Goal: Task Accomplishment & Management: Use online tool/utility

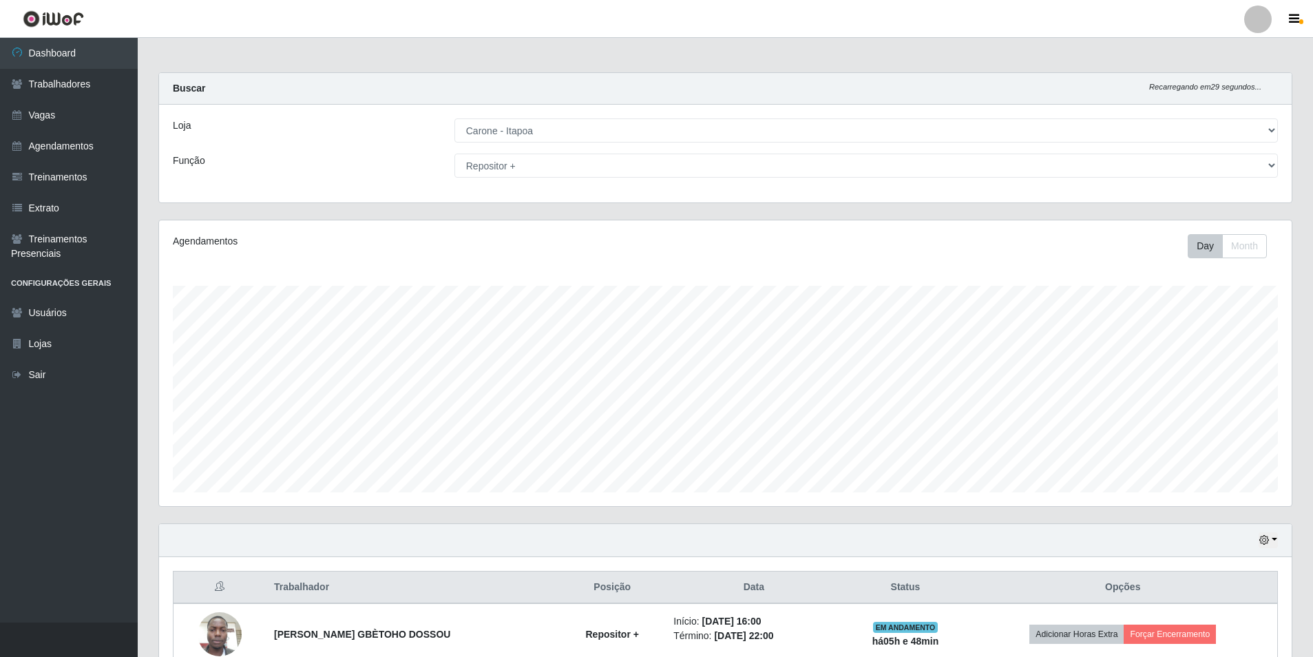
select select "506"
select select "82"
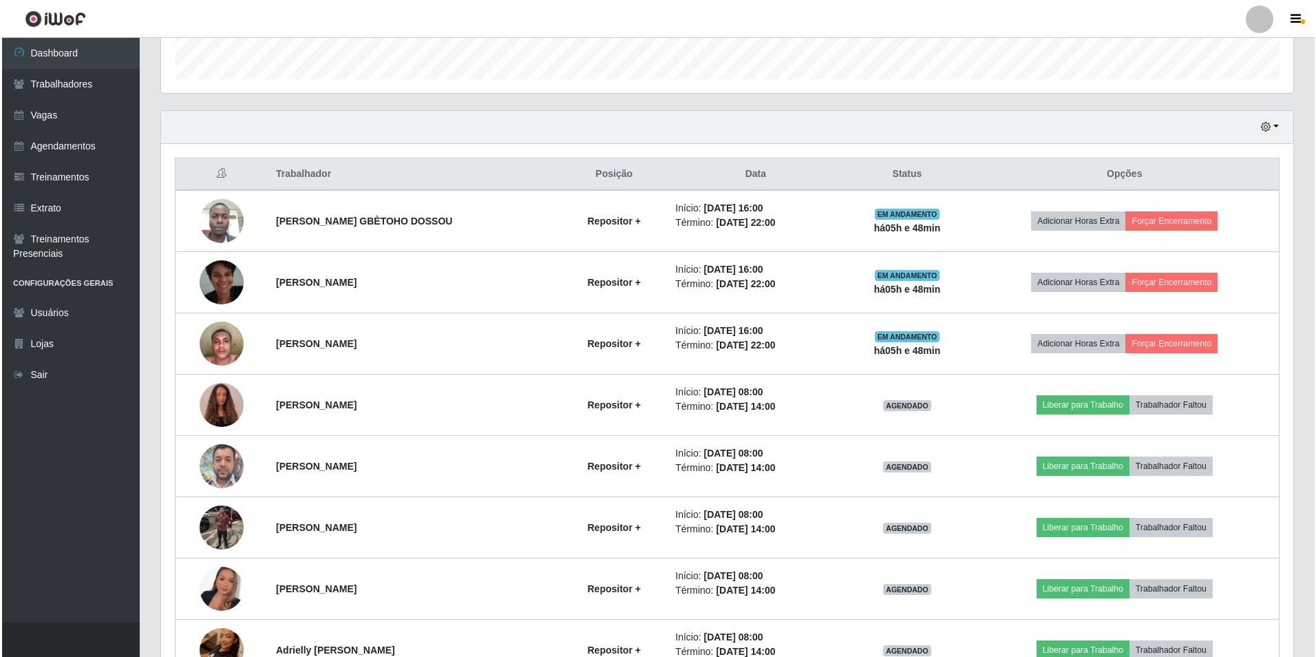
scroll to position [286, 1132]
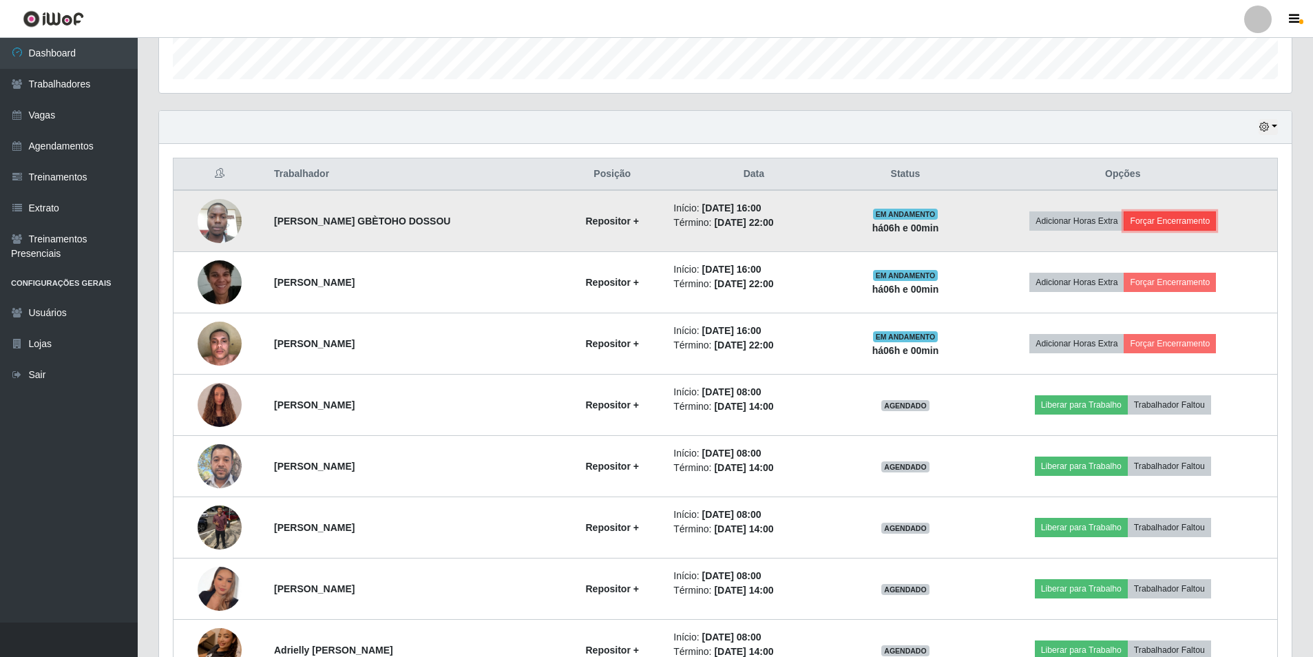
click at [1179, 227] on button "Forçar Encerramento" at bounding box center [1170, 220] width 92 height 19
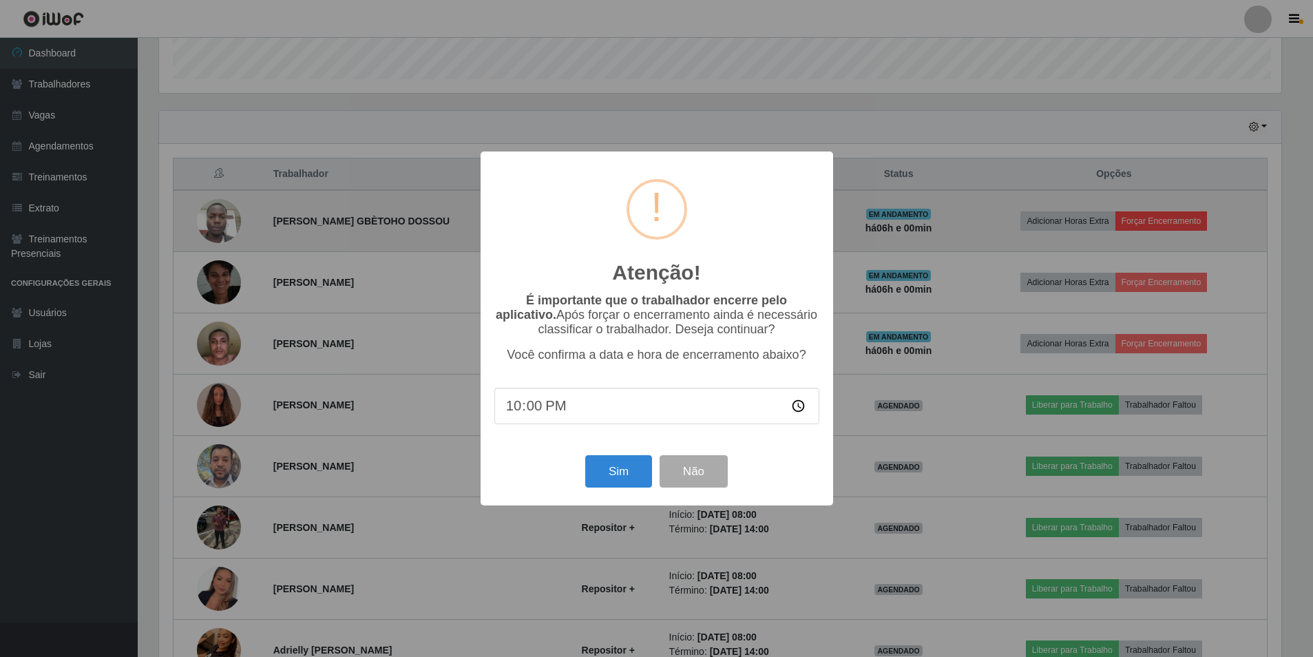
scroll to position [286, 1126]
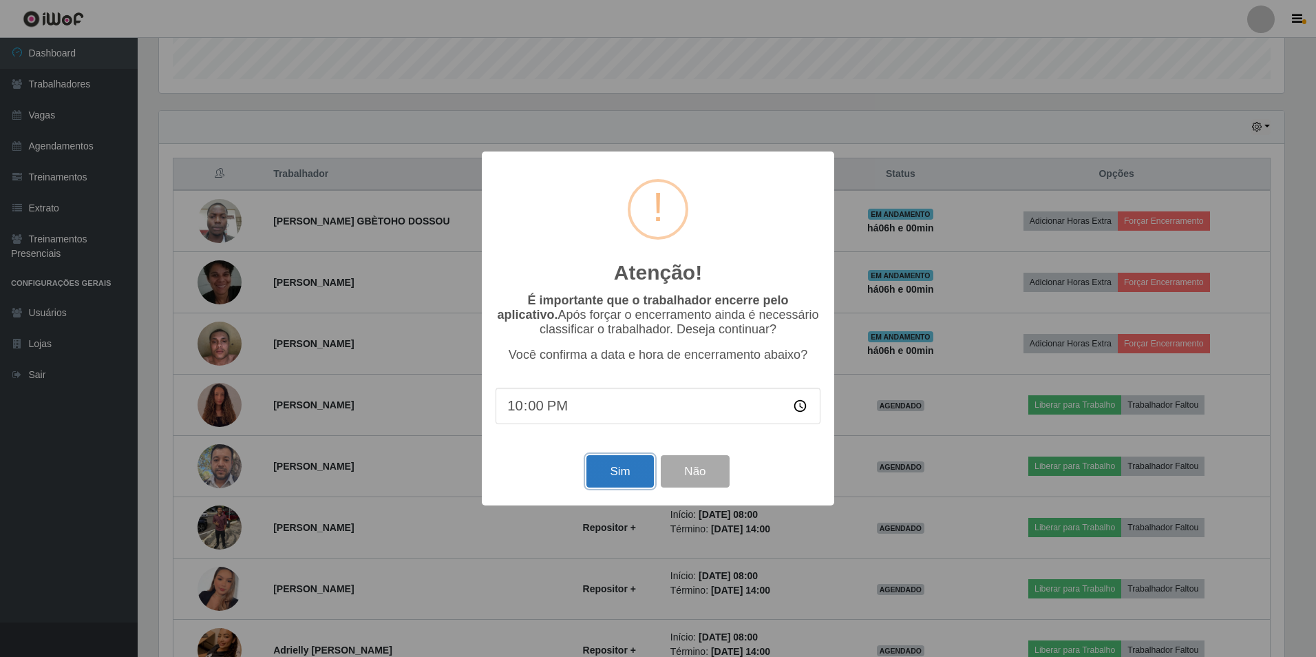
click at [644, 479] on button "Sim" at bounding box center [620, 471] width 67 height 32
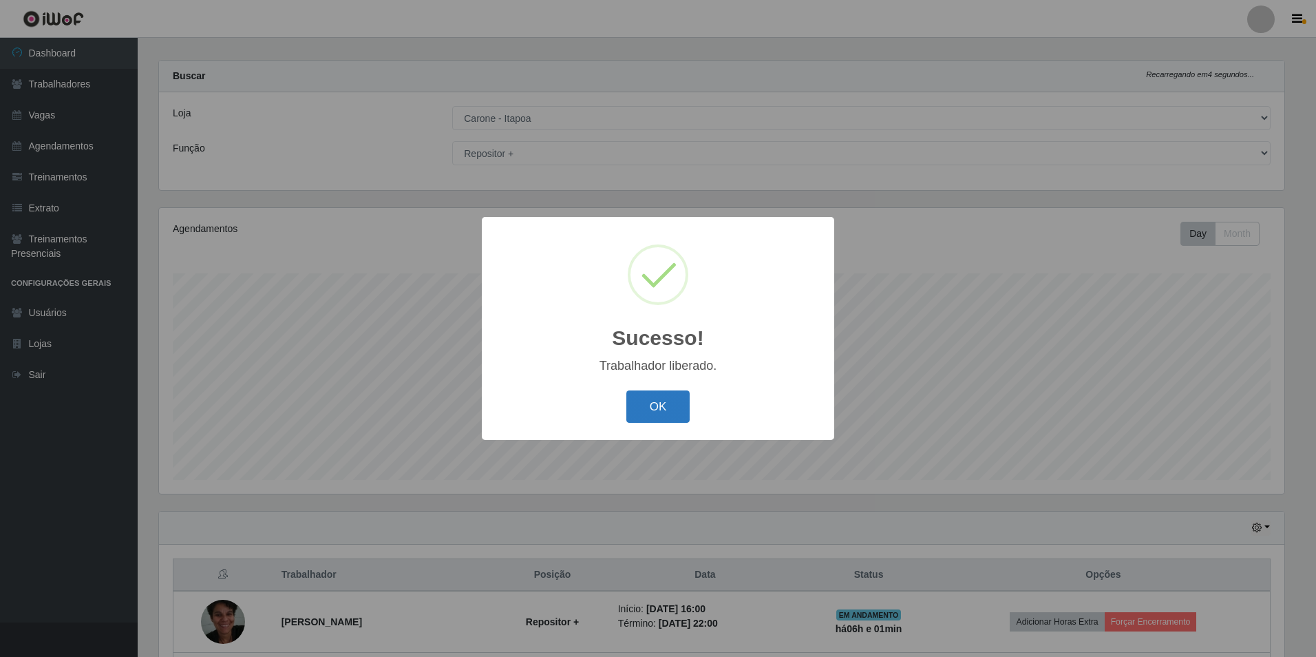
click at [671, 407] on button "OK" at bounding box center [658, 406] width 64 height 32
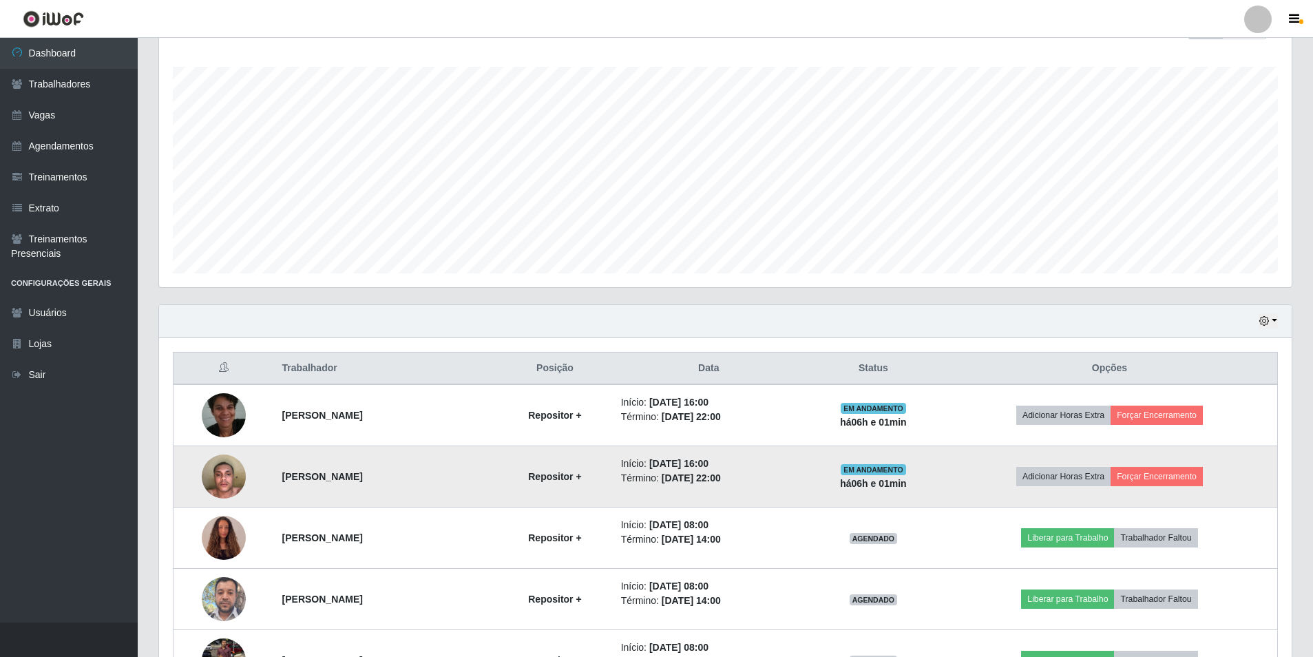
scroll to position [425, 0]
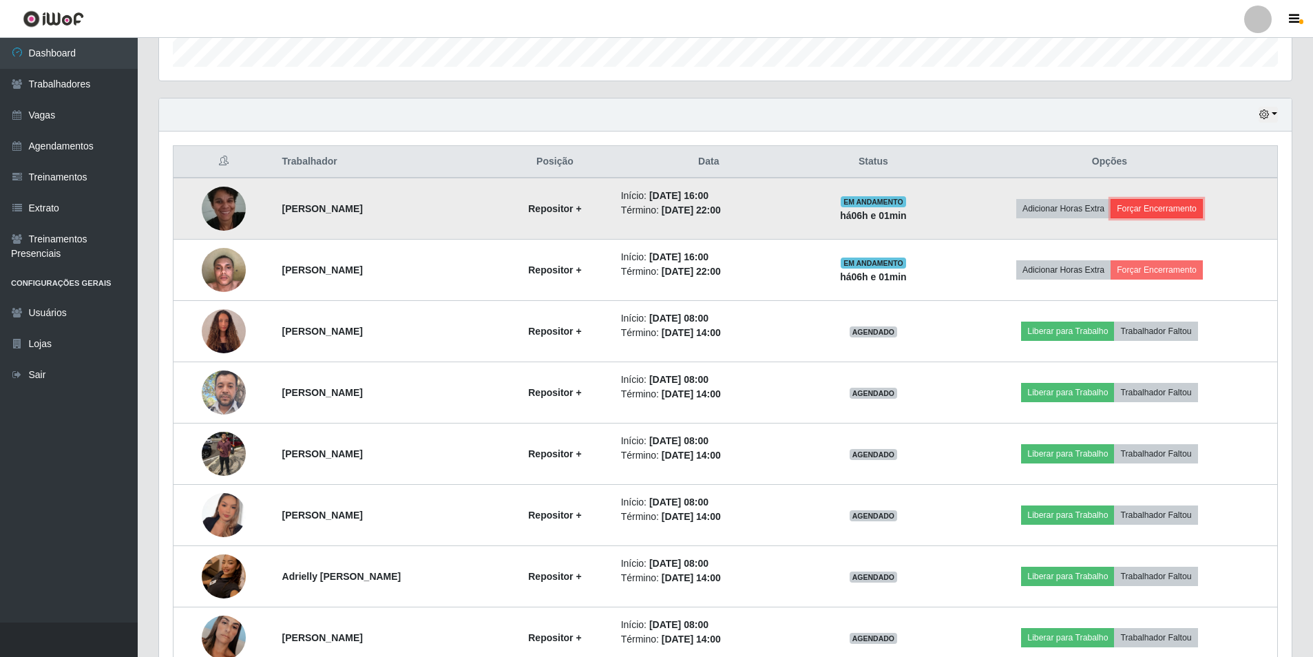
click at [1183, 210] on button "Forçar Encerramento" at bounding box center [1156, 208] width 92 height 19
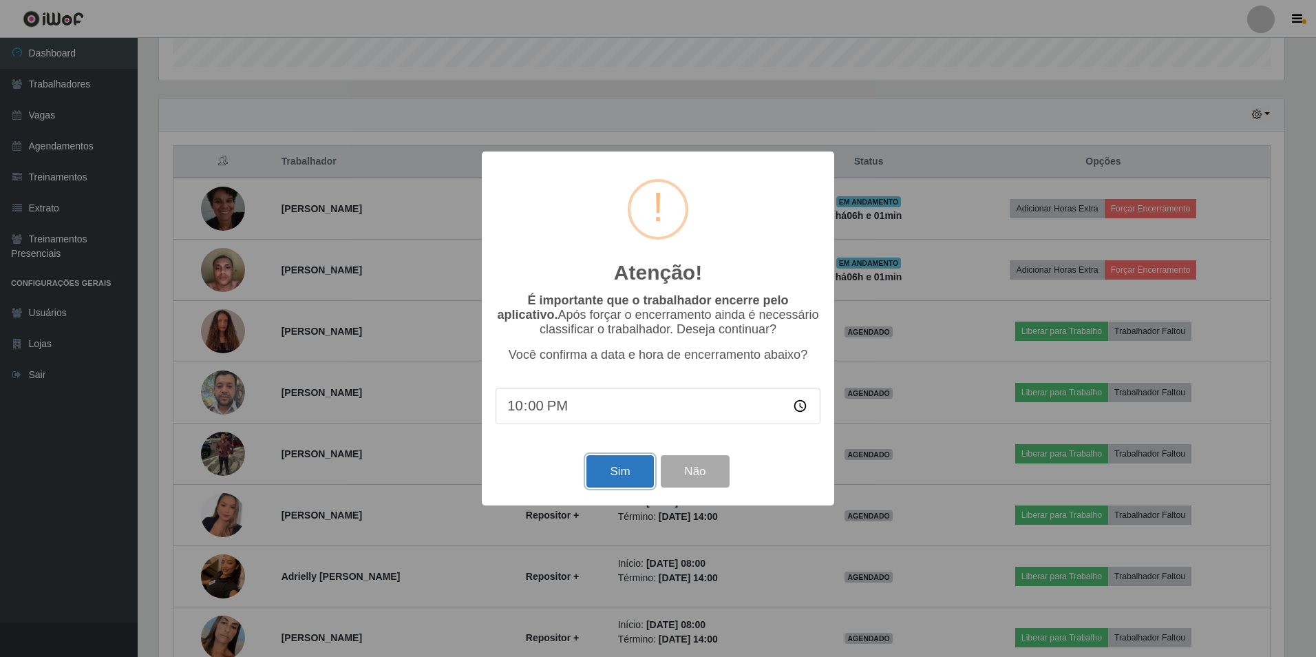
click at [636, 476] on button "Sim" at bounding box center [620, 471] width 67 height 32
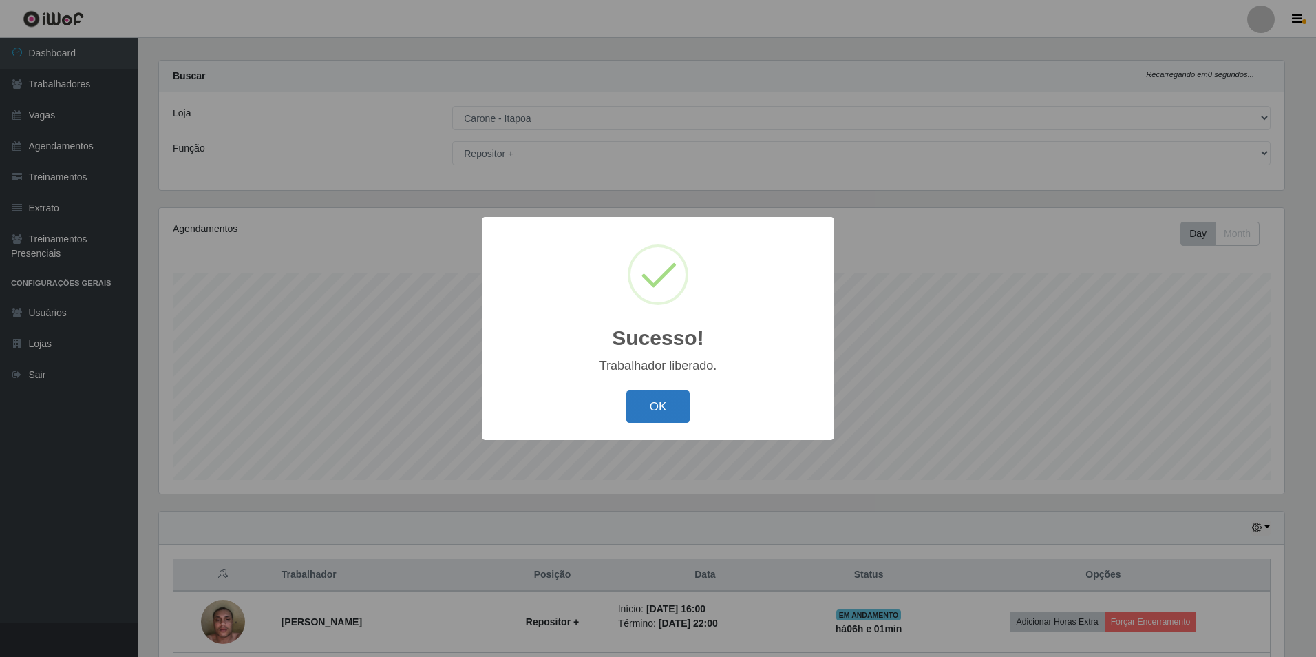
click at [669, 408] on button "OK" at bounding box center [658, 406] width 64 height 32
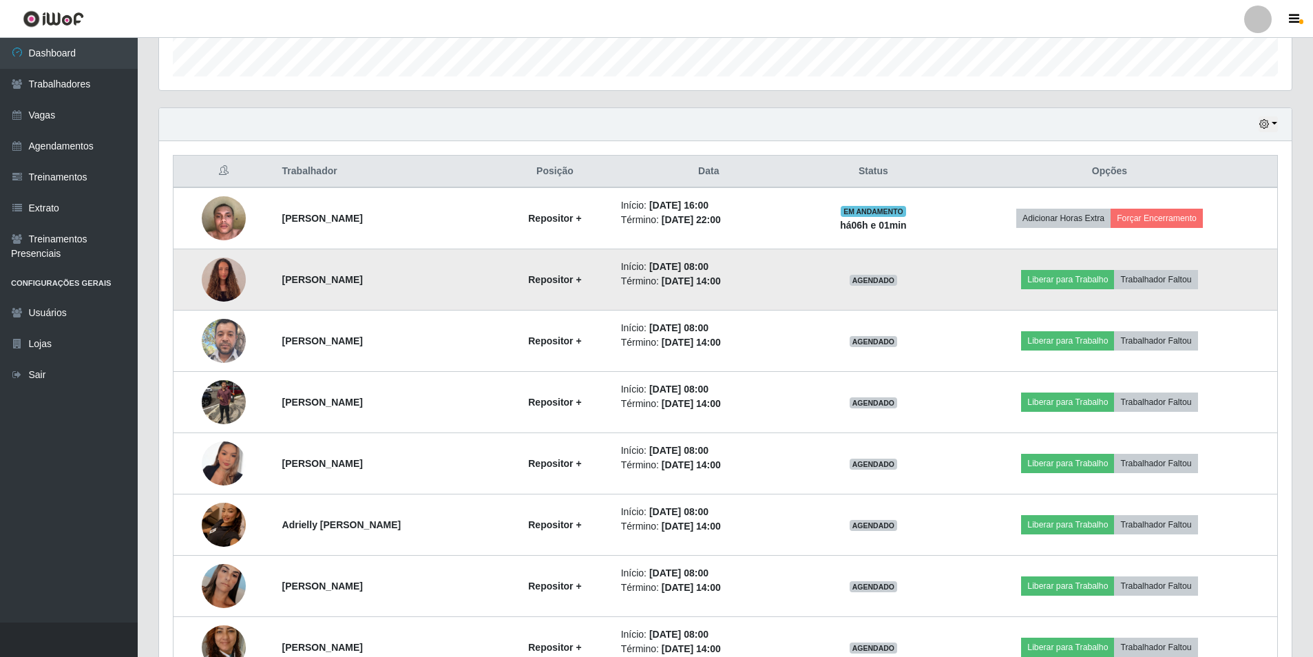
scroll to position [425, 0]
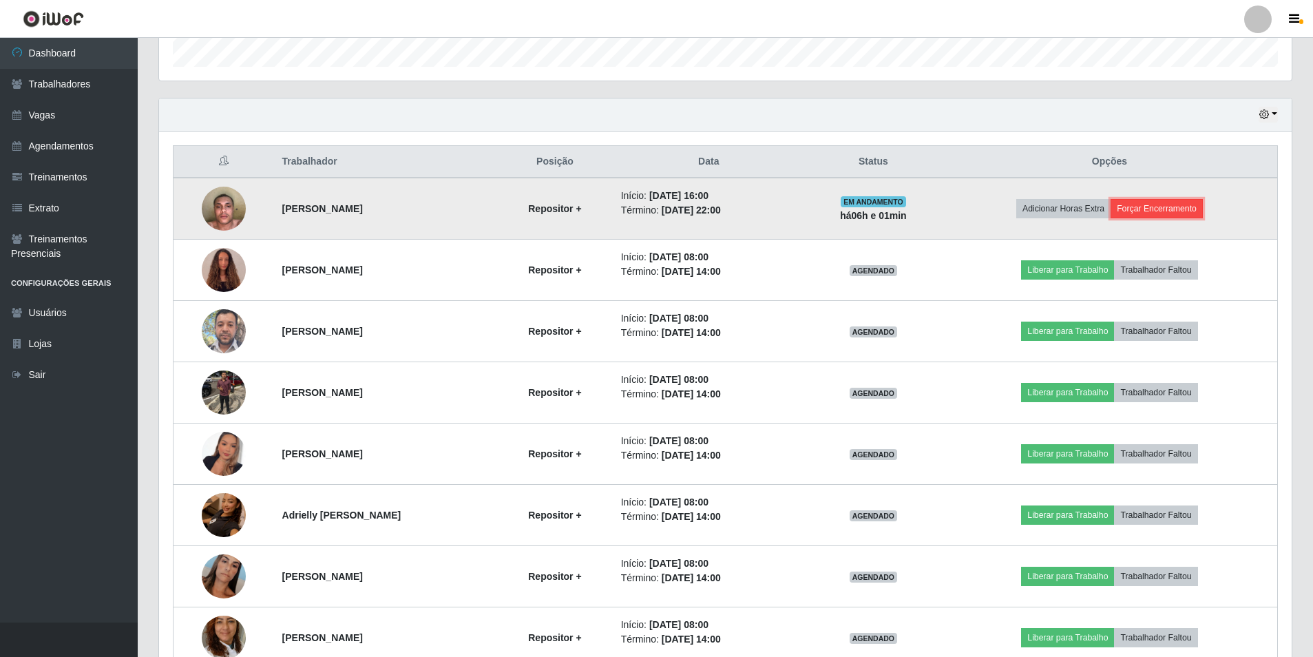
click at [1158, 213] on button "Forçar Encerramento" at bounding box center [1156, 208] width 92 height 19
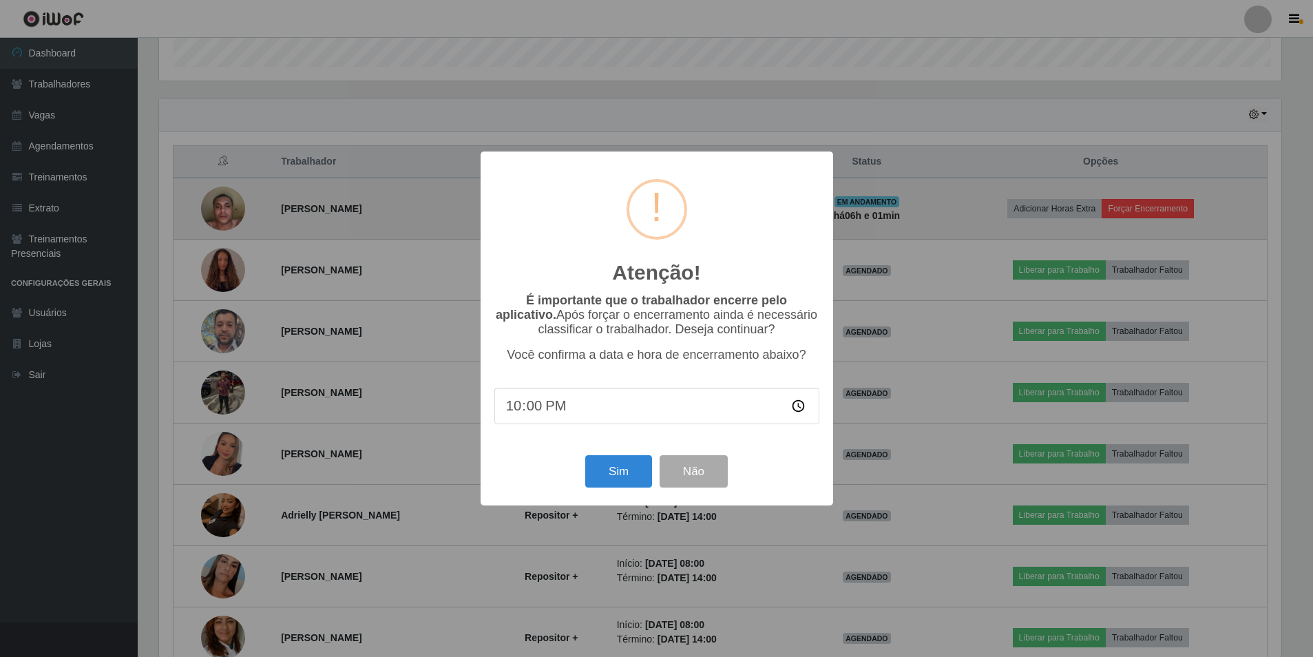
scroll to position [286, 1126]
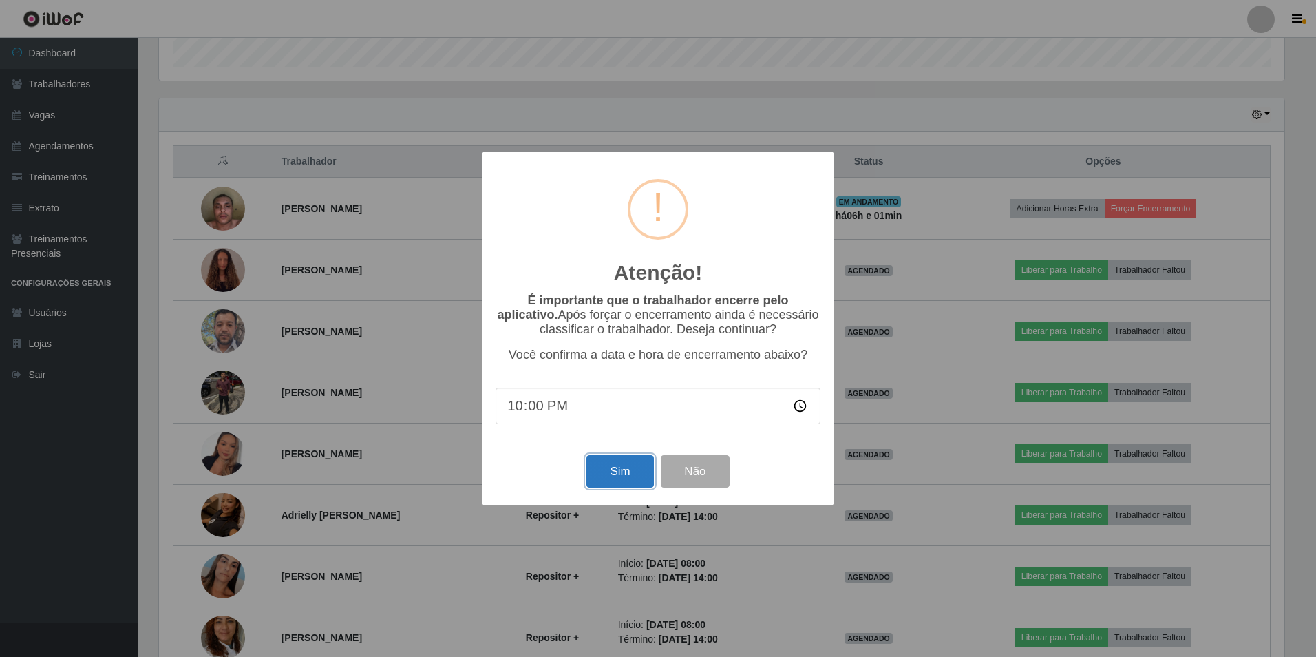
click at [623, 481] on button "Sim" at bounding box center [620, 471] width 67 height 32
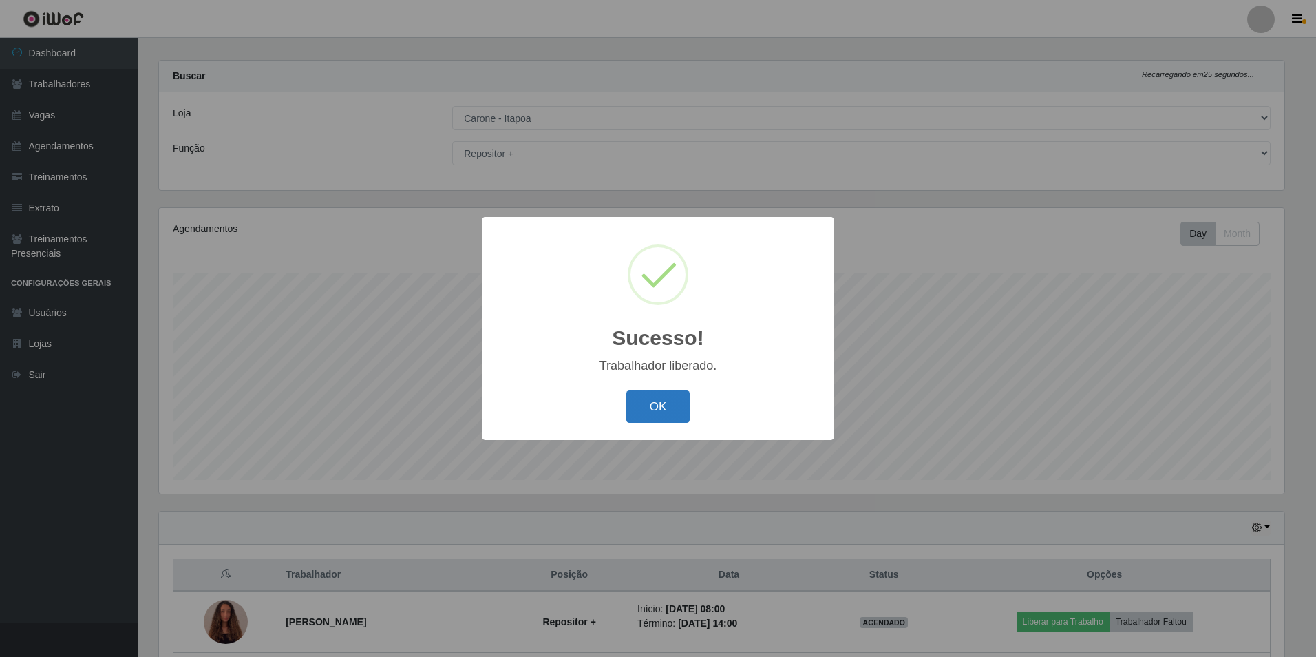
click at [666, 404] on button "OK" at bounding box center [658, 406] width 64 height 32
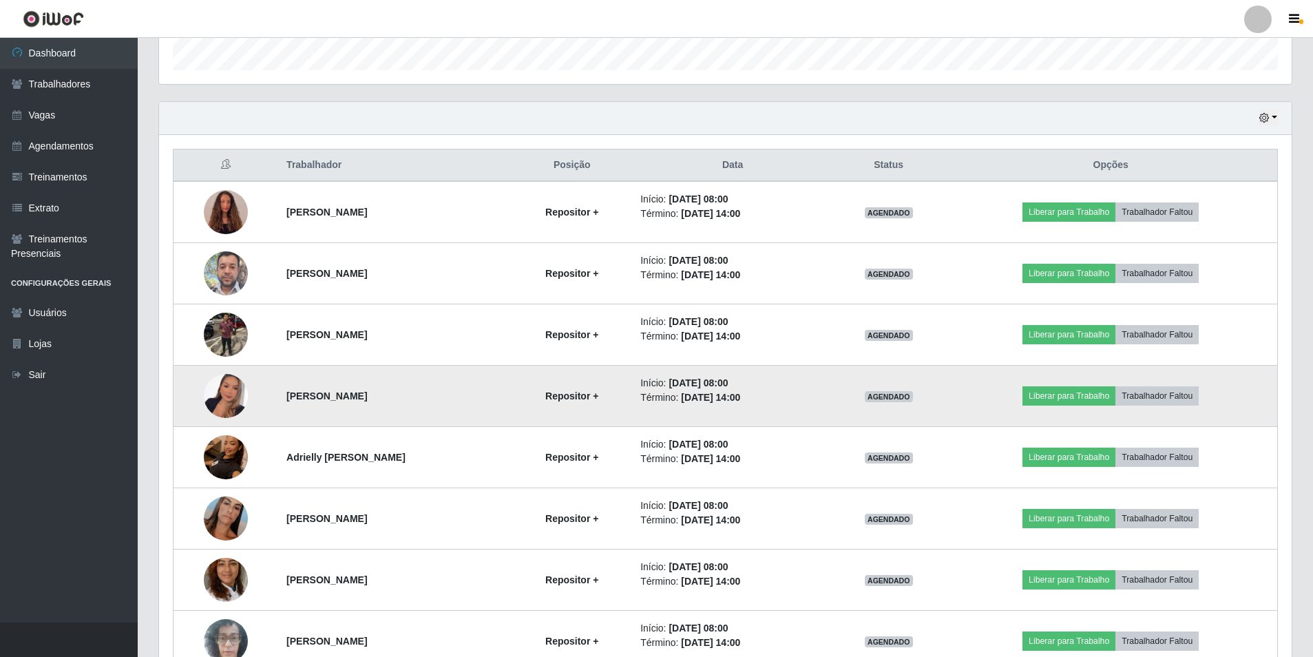
scroll to position [494, 0]
